Goal: Information Seeking & Learning: Learn about a topic

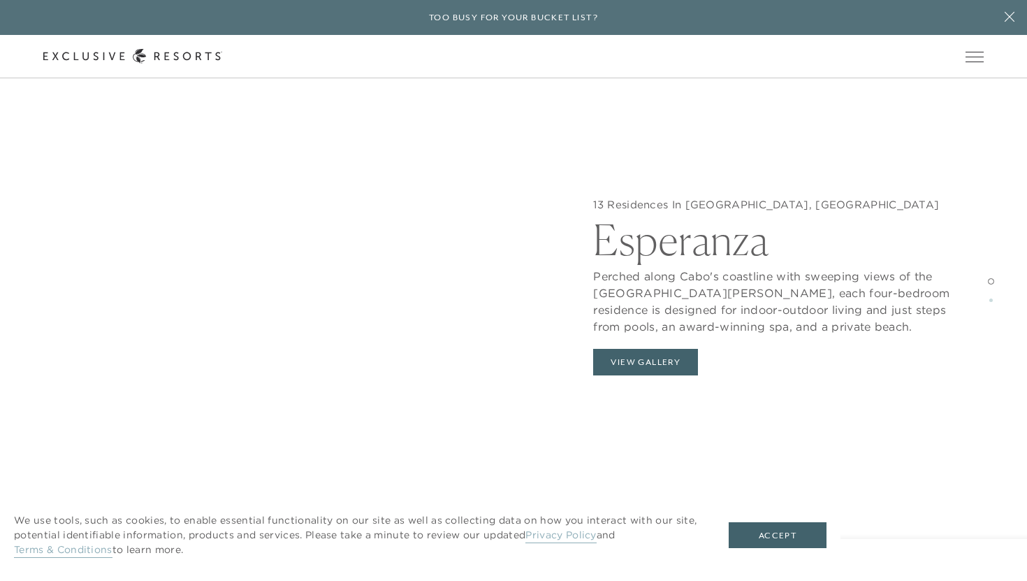
scroll to position [1456, 0]
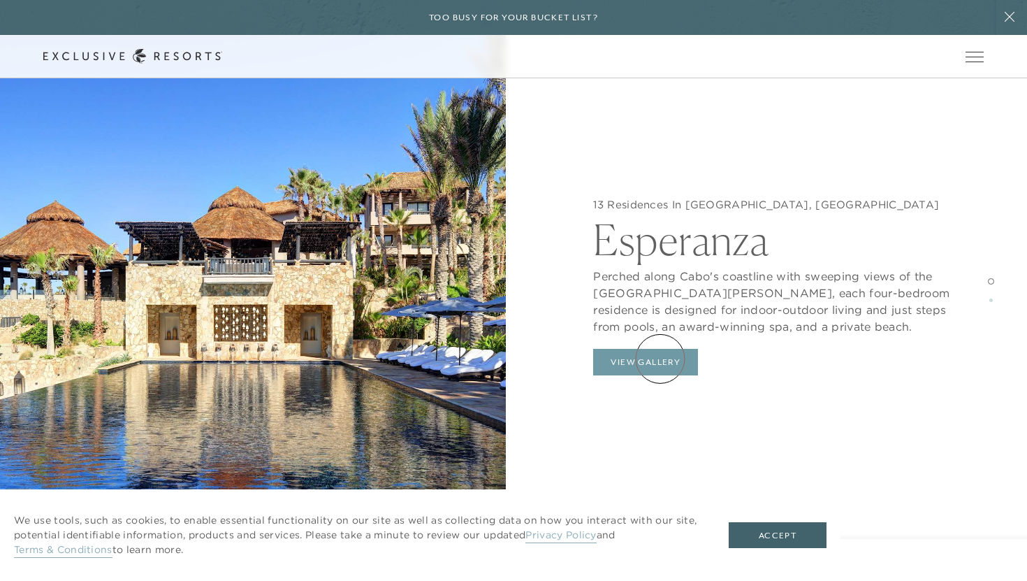
click at [660, 358] on button "View Gallery" at bounding box center [645, 362] width 105 height 27
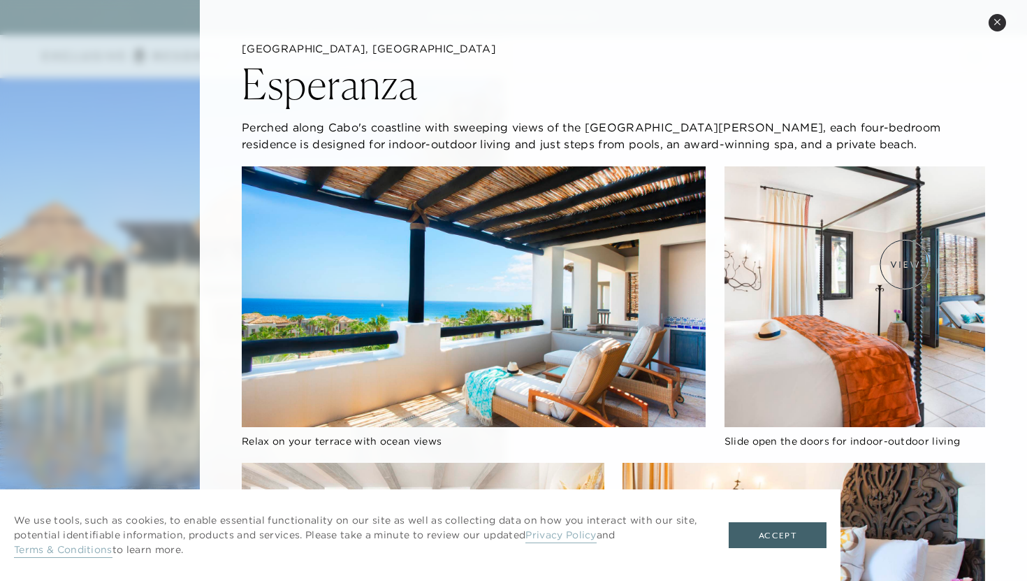
scroll to position [0, 0]
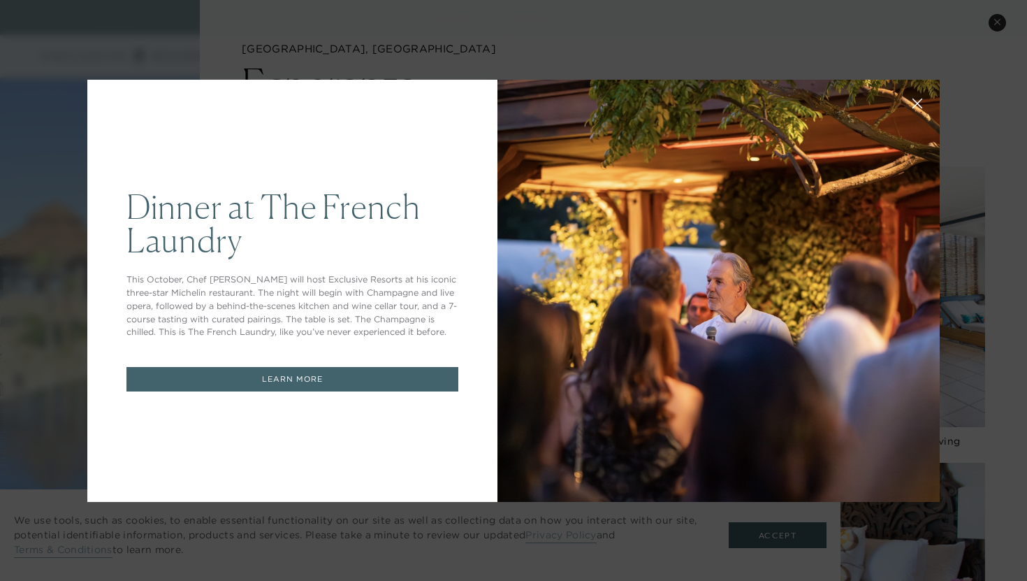
click at [389, 374] on link "LEARN MORE" at bounding box center [292, 379] width 332 height 24
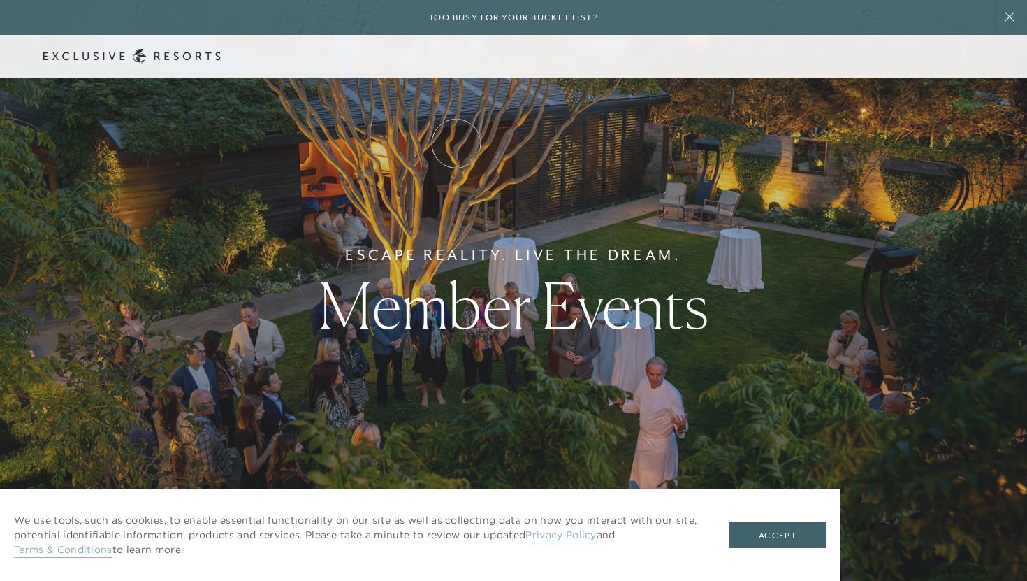
click at [0, 0] on link "How it works" at bounding box center [0, 0] width 0 height 0
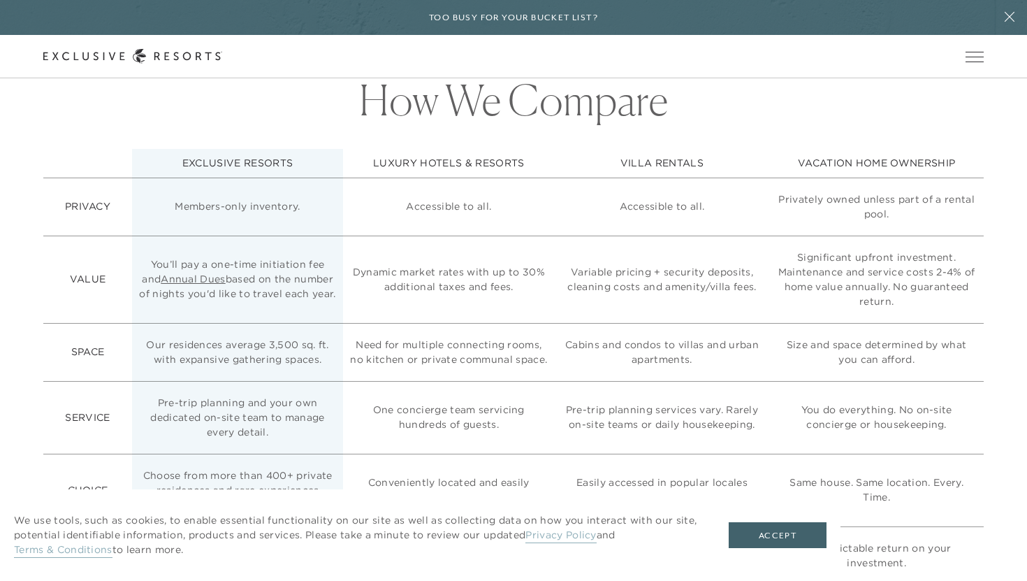
scroll to position [3583, 0]
